Goal: Information Seeking & Learning: Find specific fact

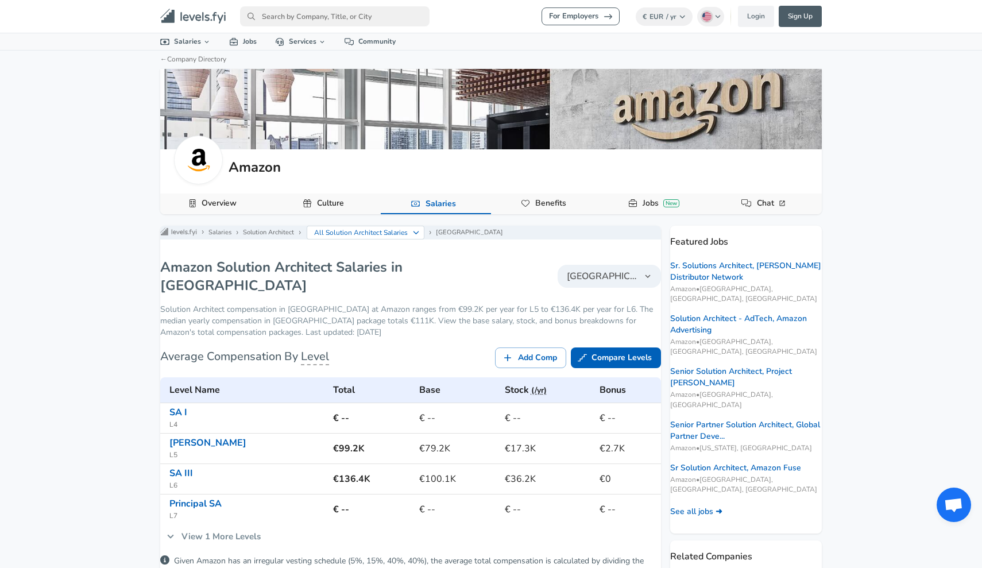
click at [296, 20] on input "primary" at bounding box center [334, 16] width 189 height 20
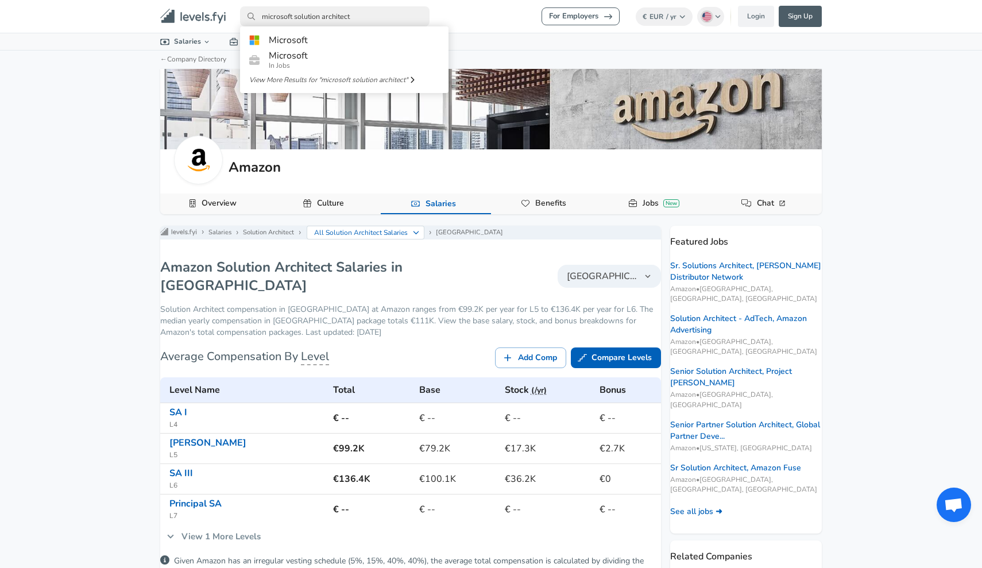
type input "microsoft solution architect"
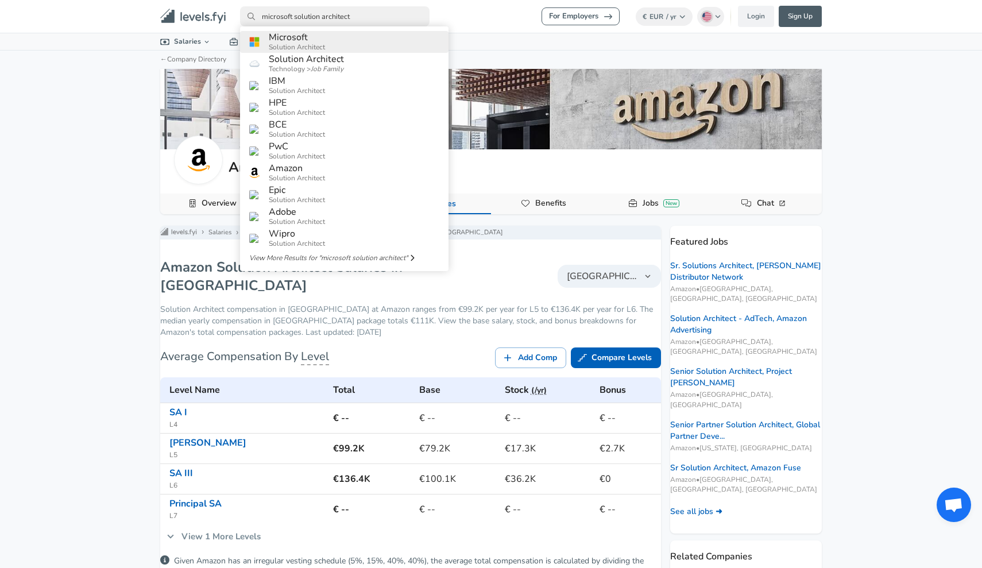
click at [294, 42] on h6 "Microsoft" at bounding box center [297, 37] width 56 height 10
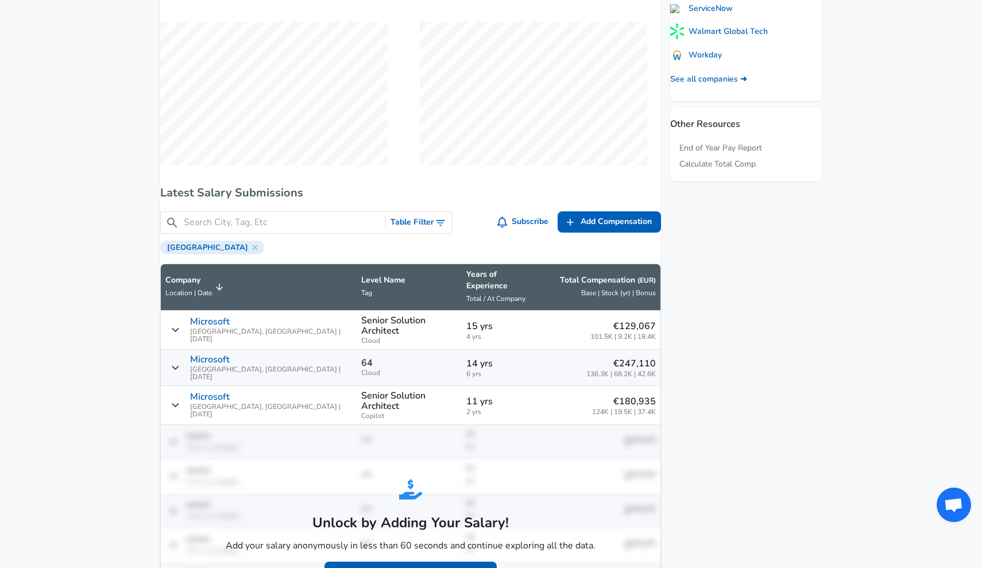
scroll to position [545, 0]
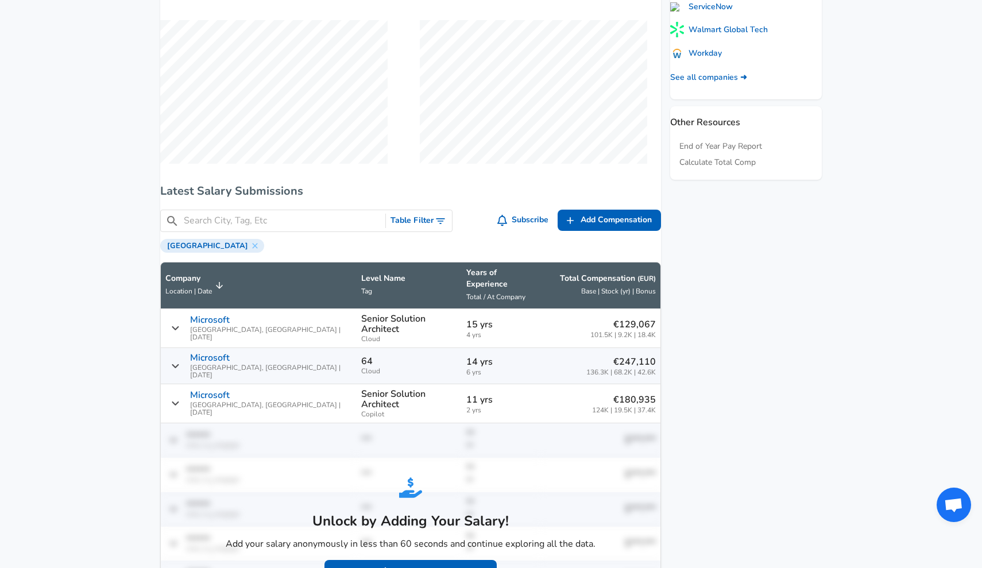
click at [301, 224] on input "Search City, Tag, Etc" at bounding box center [282, 221] width 197 height 14
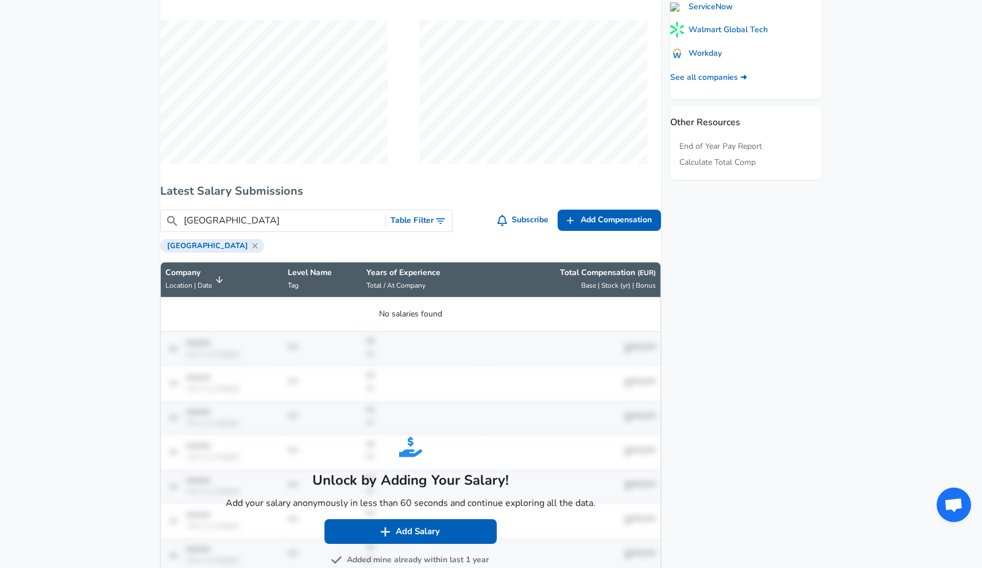
type input "[GEOGRAPHIC_DATA]"
click at [250, 250] on icon at bounding box center [254, 245] width 9 height 9
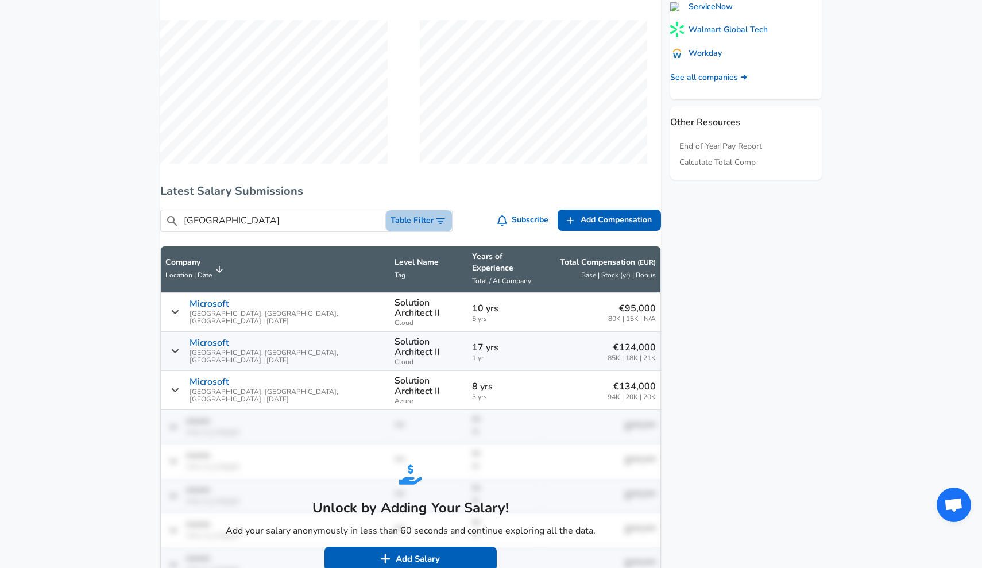
click at [425, 229] on button "Table Filter" at bounding box center [419, 220] width 66 height 21
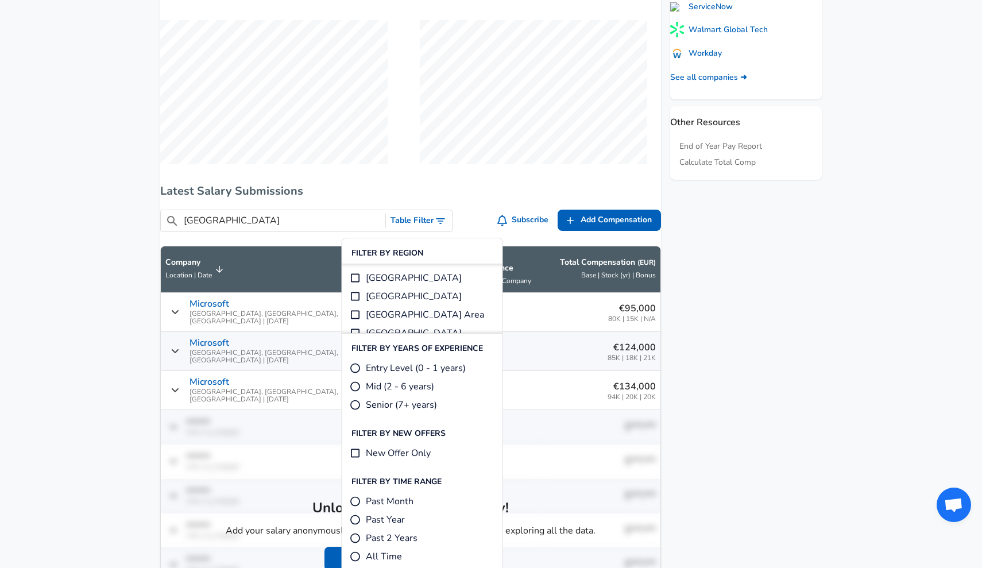
click at [386, 385] on span "Mid (2 - 6 years)" at bounding box center [400, 386] width 68 height 14
click at [361, 385] on input "Mid (2 - 6 years)" at bounding box center [355, 386] width 11 height 11
radio input "true"
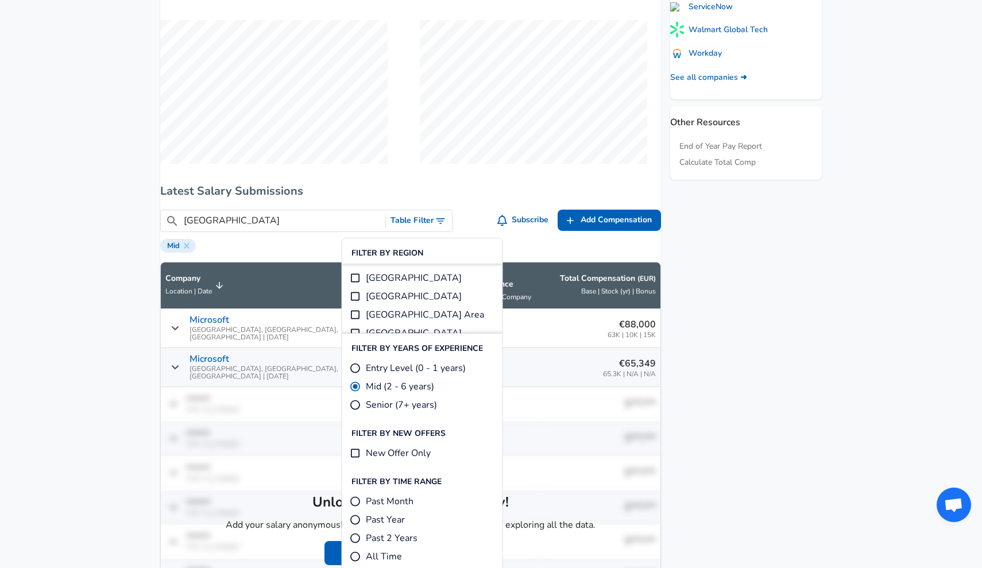
click at [351, 196] on h6 "Latest Salary Submissions" at bounding box center [410, 191] width 501 height 18
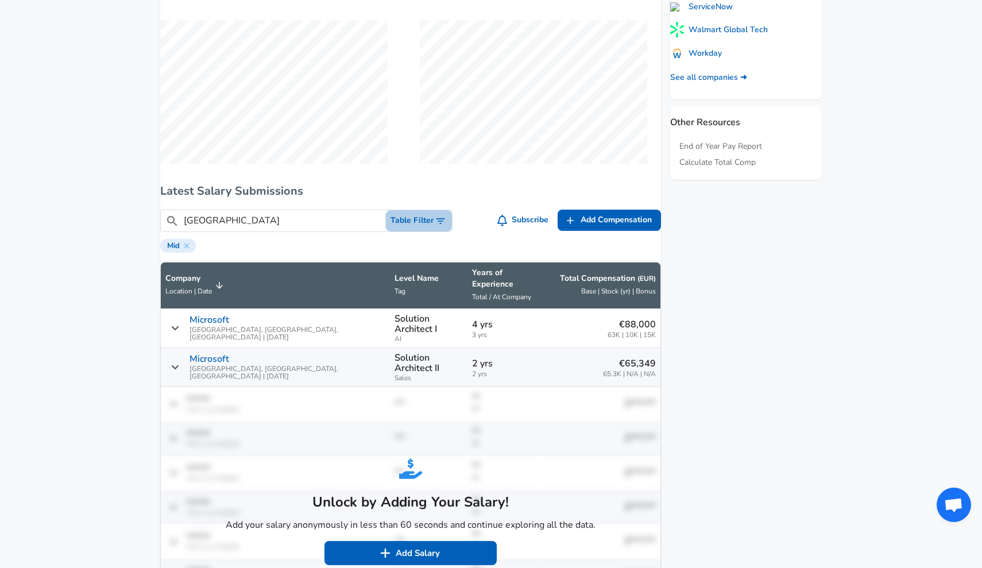
click at [405, 223] on button "Table Filter" at bounding box center [419, 220] width 66 height 21
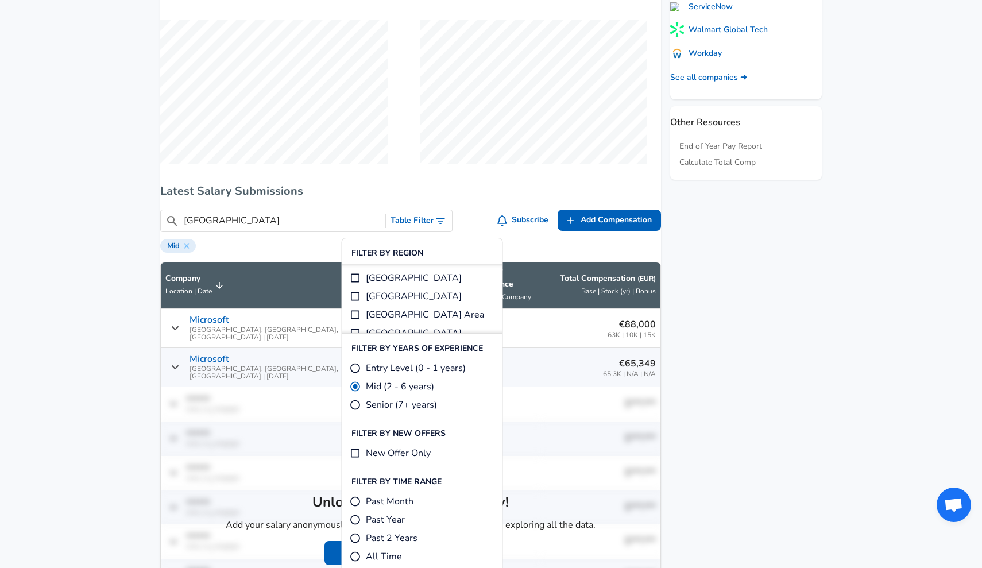
click at [380, 408] on span "Senior (7+ years)" at bounding box center [401, 405] width 71 height 14
click at [361, 408] on input "Senior (7+ years)" at bounding box center [355, 404] width 11 height 11
radio input "true"
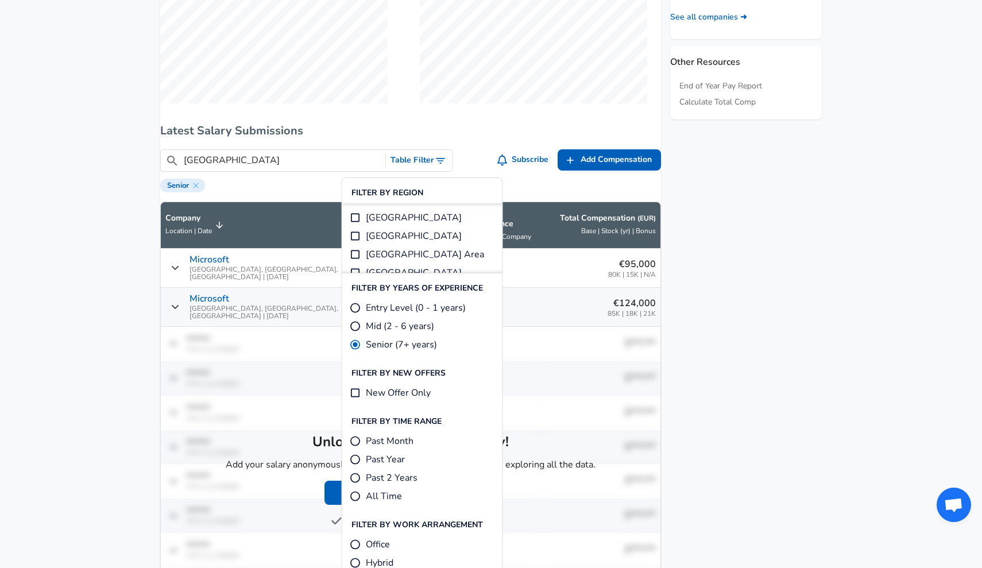
scroll to position [586, 0]
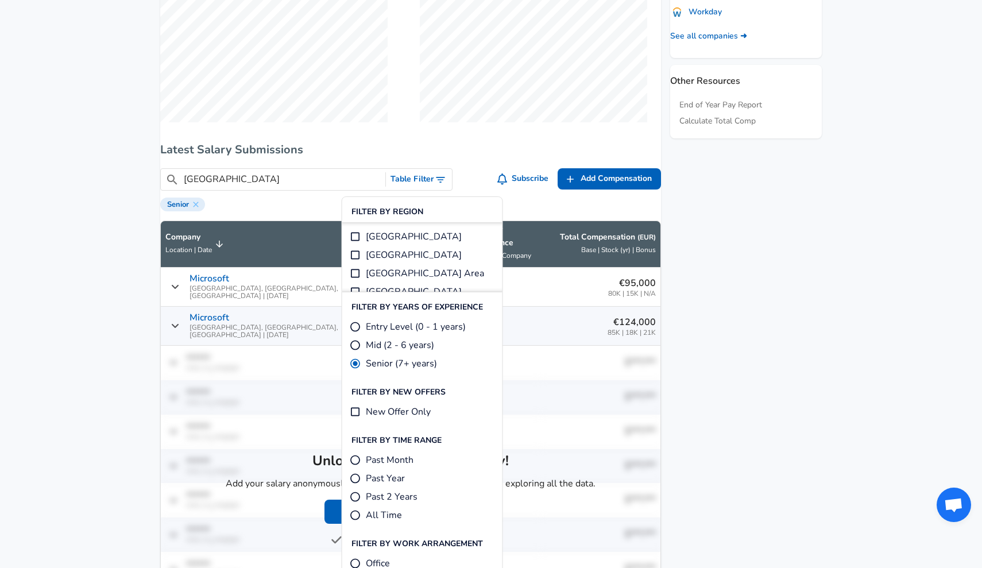
click at [619, 371] on td "Unlock by Adding Your Salary! Add your salary anonymously in less than 60 secon…" at bounding box center [410, 481] width 499 height 271
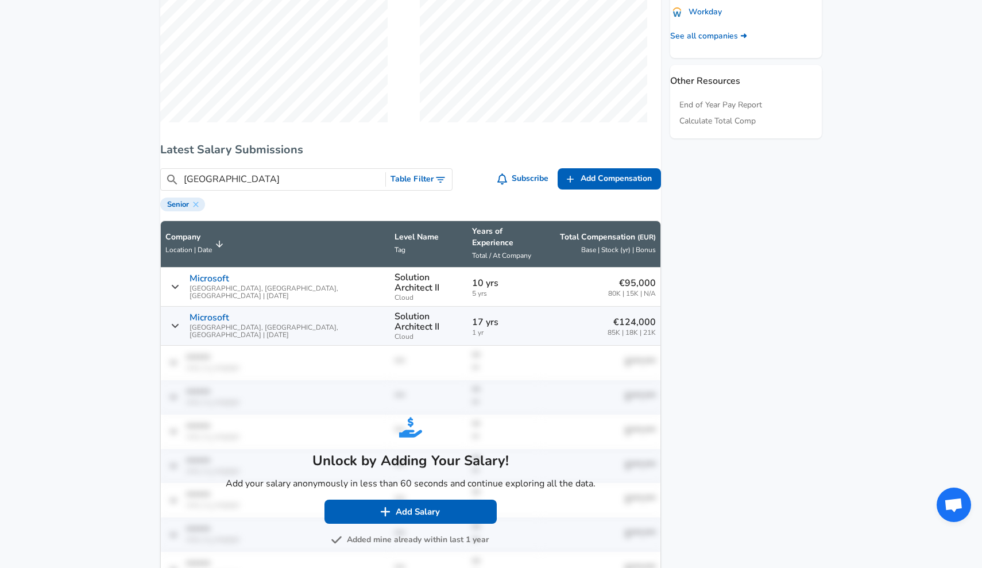
click at [496, 329] on span "1 yr" at bounding box center [504, 332] width 64 height 7
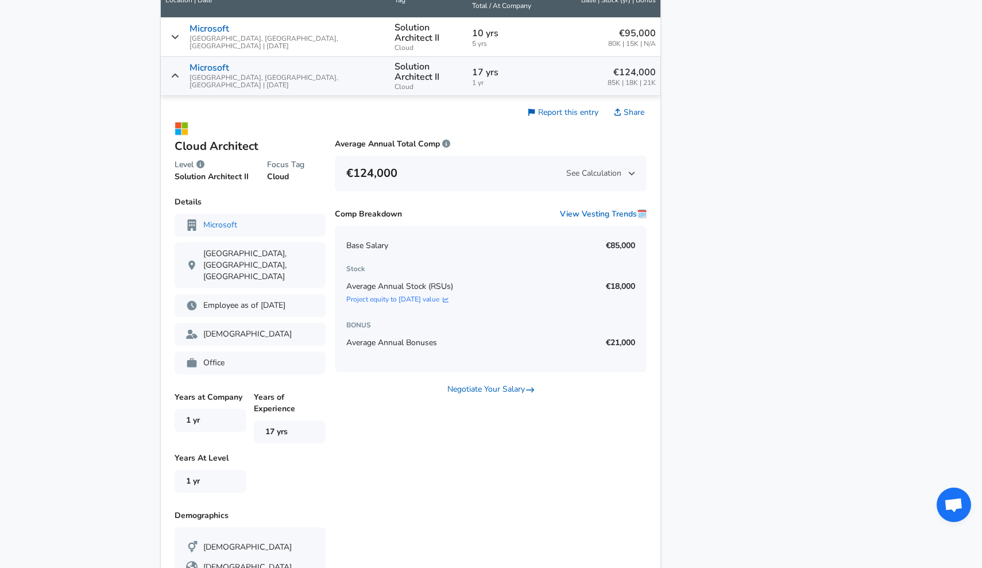
scroll to position [818, 0]
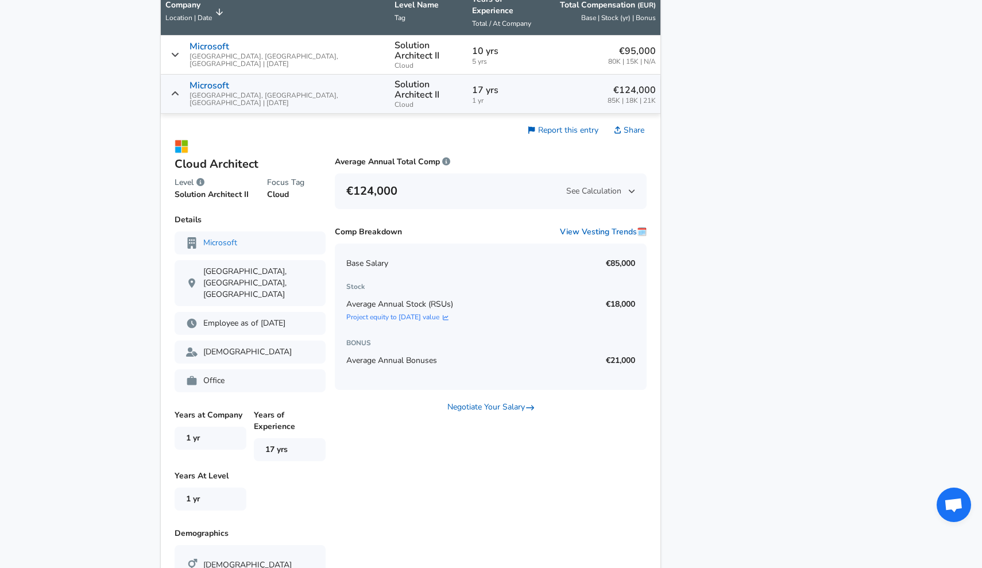
click at [580, 185] on span "See Calculation" at bounding box center [600, 190] width 69 height 11
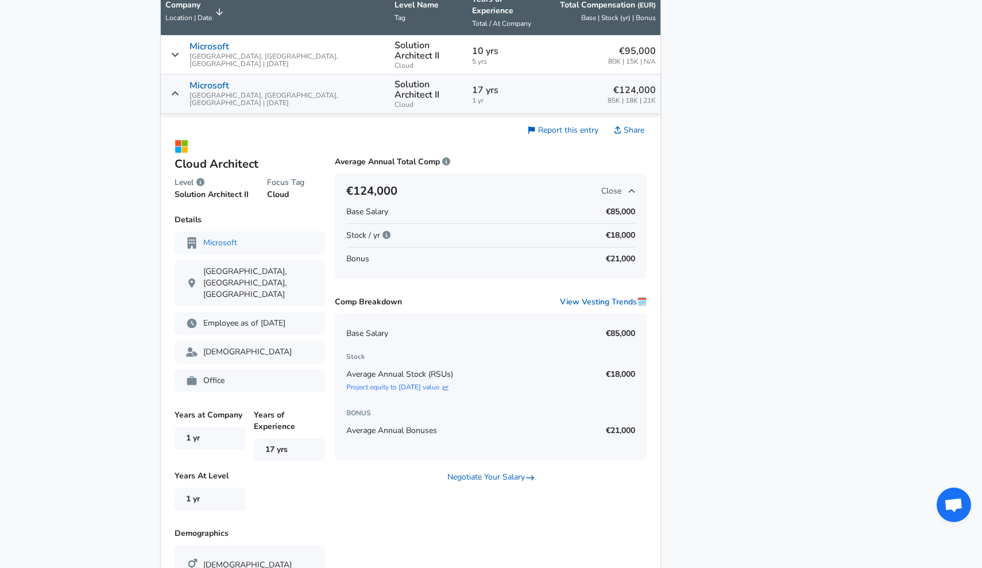
click at [601, 185] on span "Close" at bounding box center [618, 190] width 34 height 11
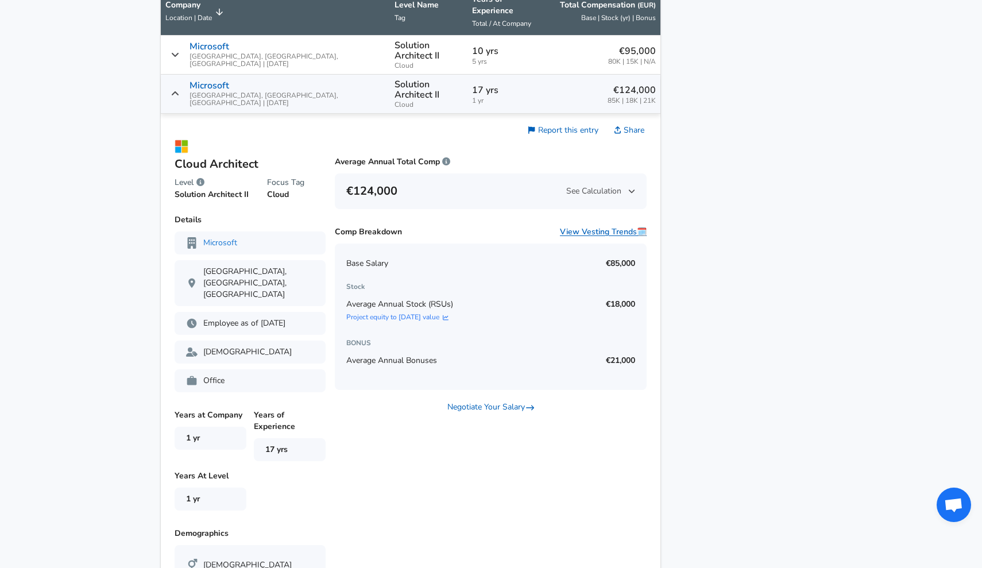
click at [601, 226] on button "View Vesting Trends 🗓️" at bounding box center [603, 231] width 87 height 11
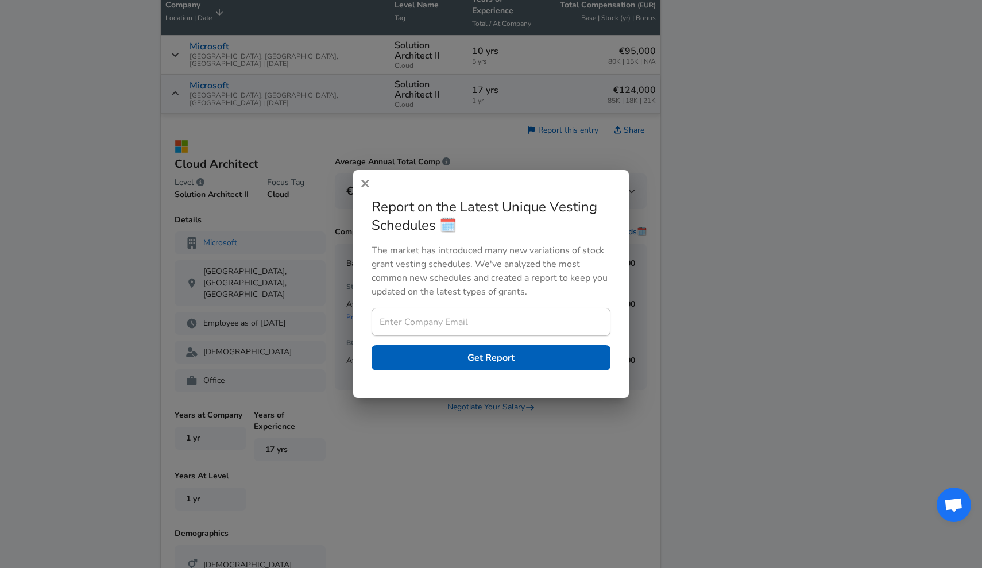
click at [366, 183] on icon "button" at bounding box center [364, 183] width 7 height 7
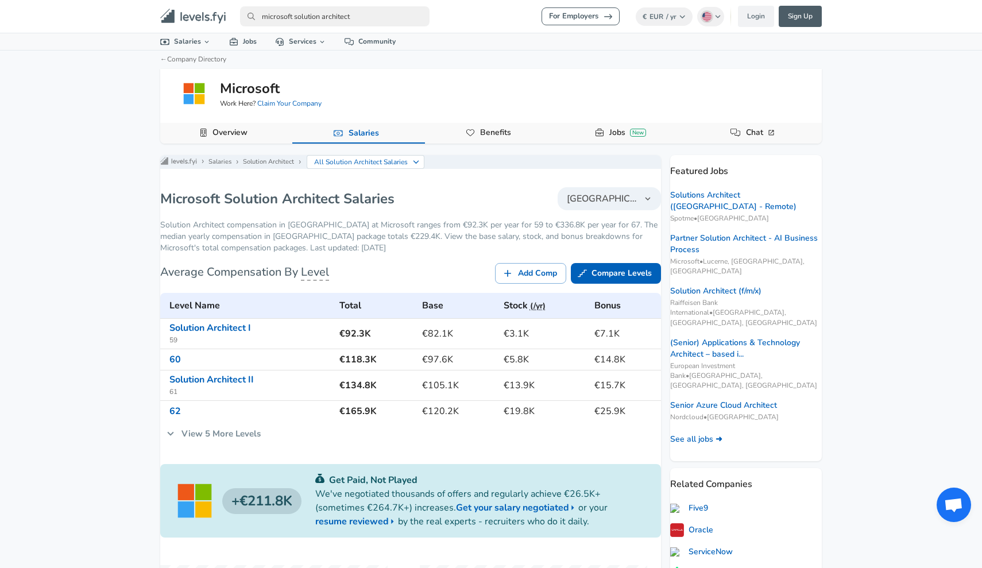
scroll to position [0, 0]
